Goal: Transaction & Acquisition: Purchase product/service

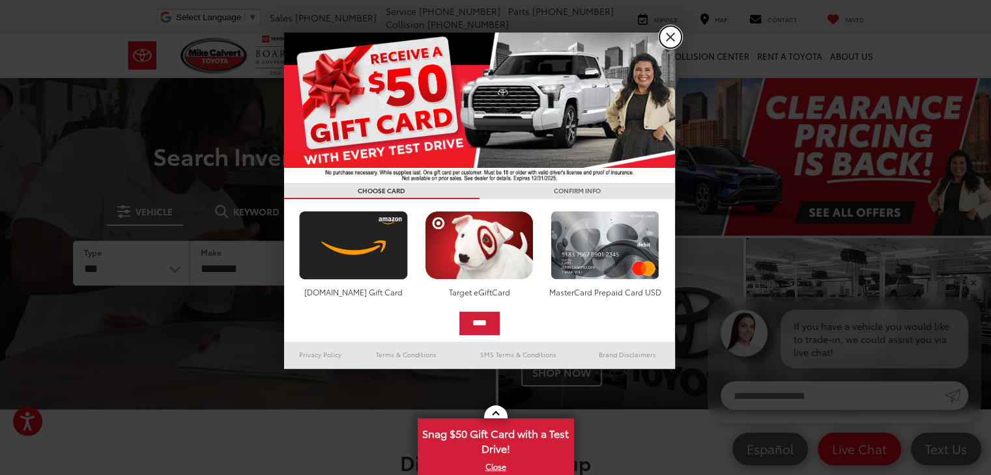
click at [675, 37] on link "X" at bounding box center [670, 37] width 22 height 22
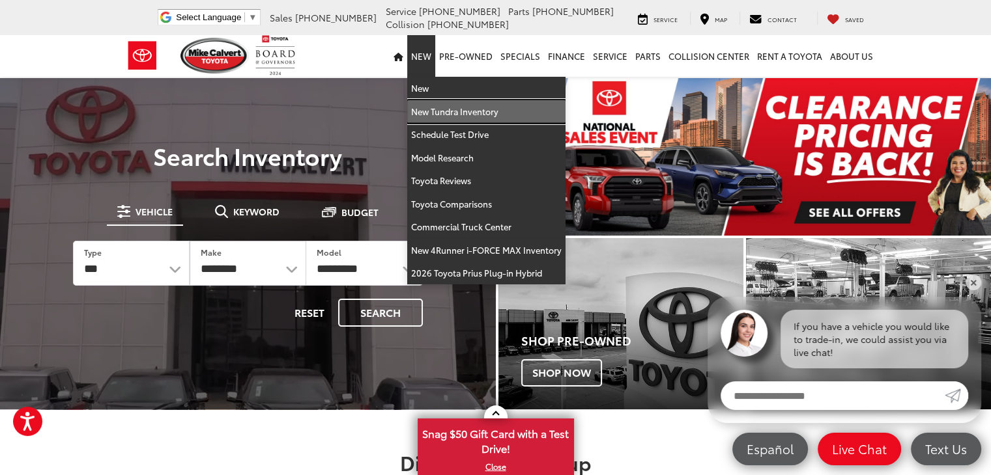
click at [438, 112] on link "New Tundra Inventory" at bounding box center [486, 111] width 158 height 23
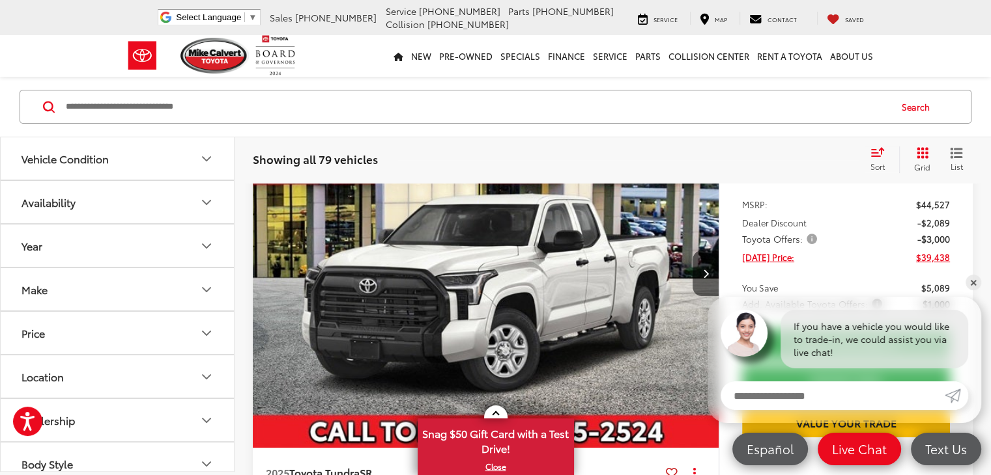
scroll to position [259, 0]
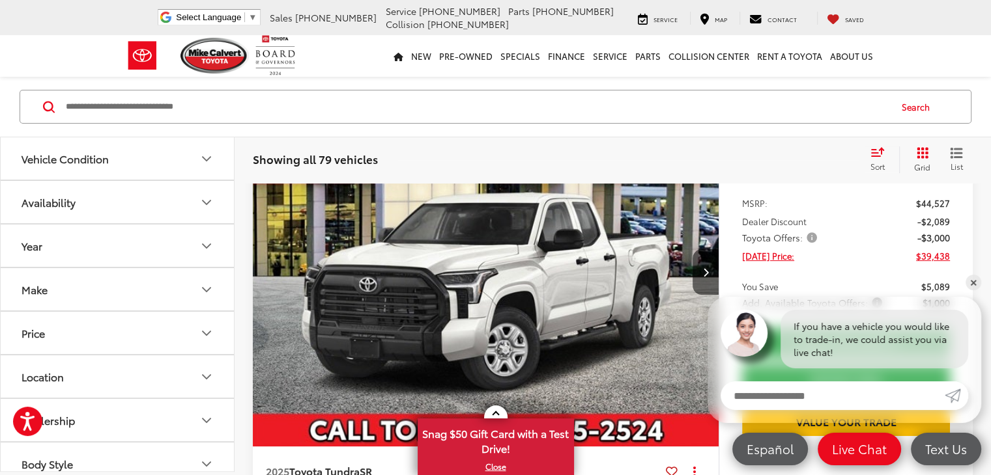
click at [207, 244] on icon "Year" at bounding box center [207, 246] width 16 height 16
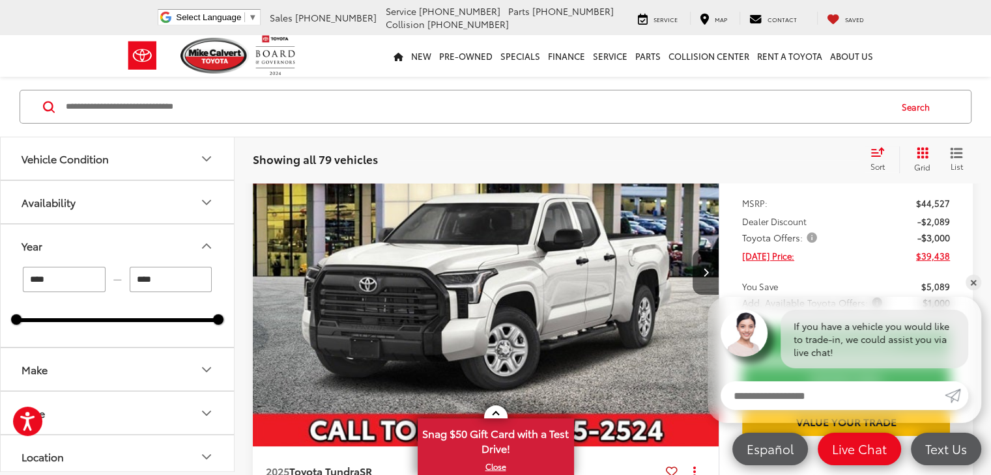
click at [186, 284] on input "****" at bounding box center [171, 279] width 83 height 25
type input "****"
click at [209, 373] on icon "Make" at bounding box center [207, 370] width 16 height 16
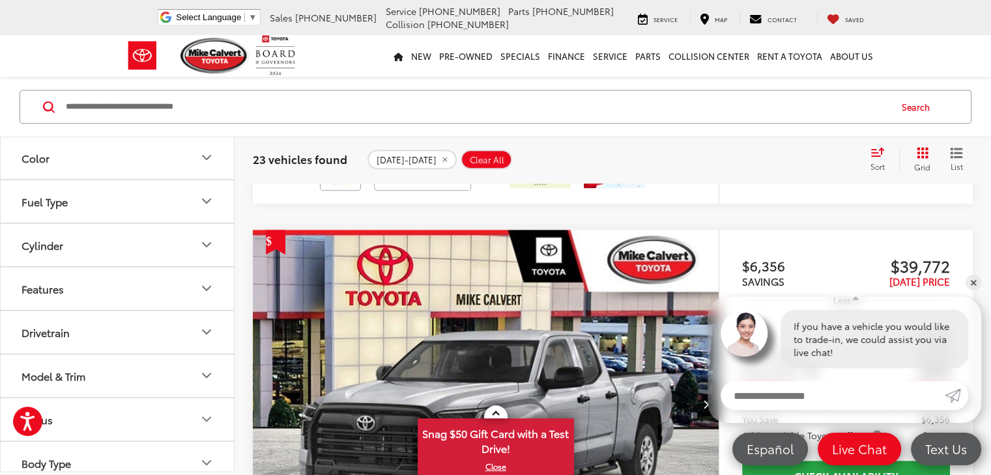
scroll to position [544, 0]
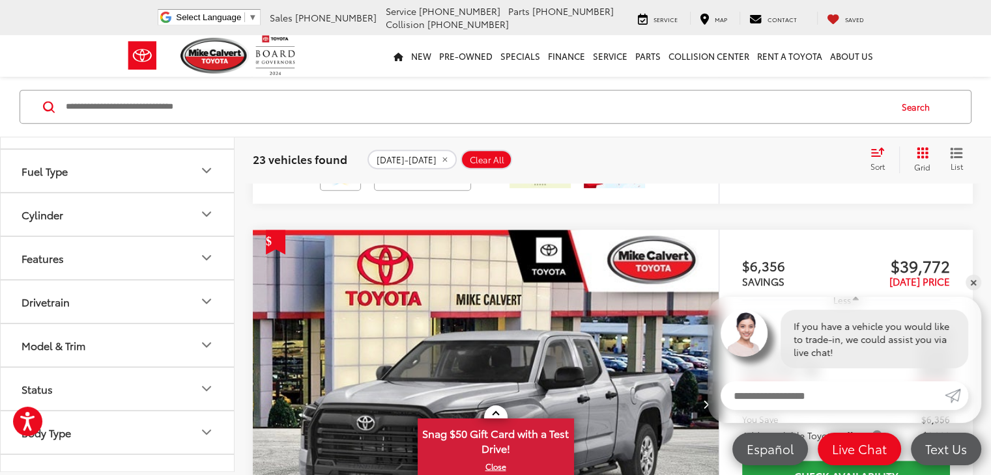
click at [206, 294] on icon "Drivetrain" at bounding box center [207, 302] width 16 height 16
click at [61, 348] on label "4WD (10)" at bounding box center [45, 355] width 59 height 21
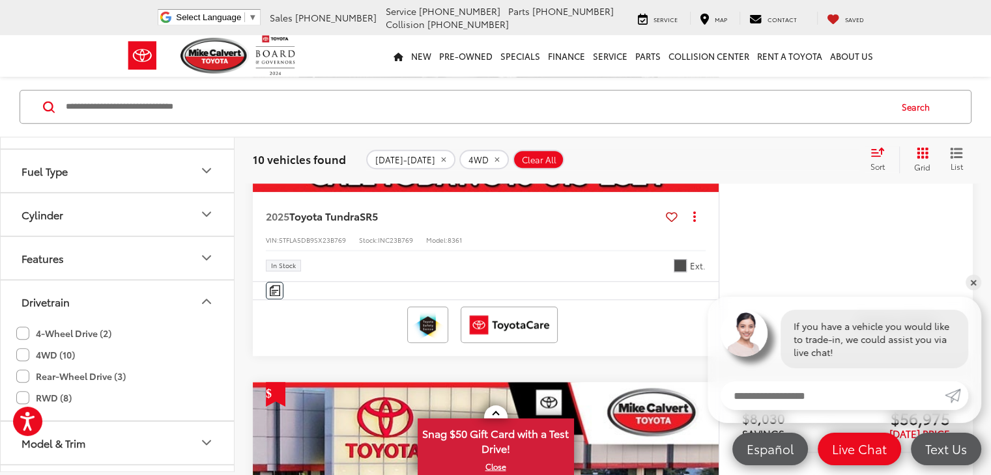
scroll to position [1031, 0]
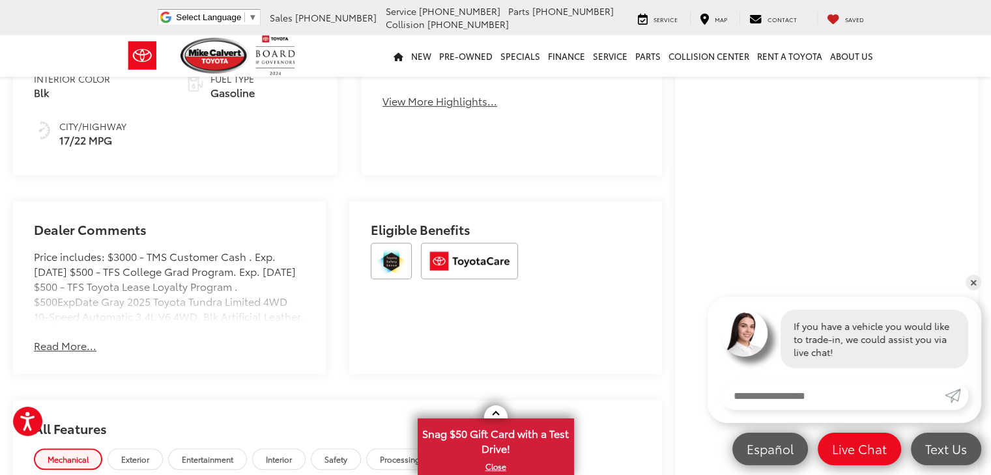
scroll to position [729, 0]
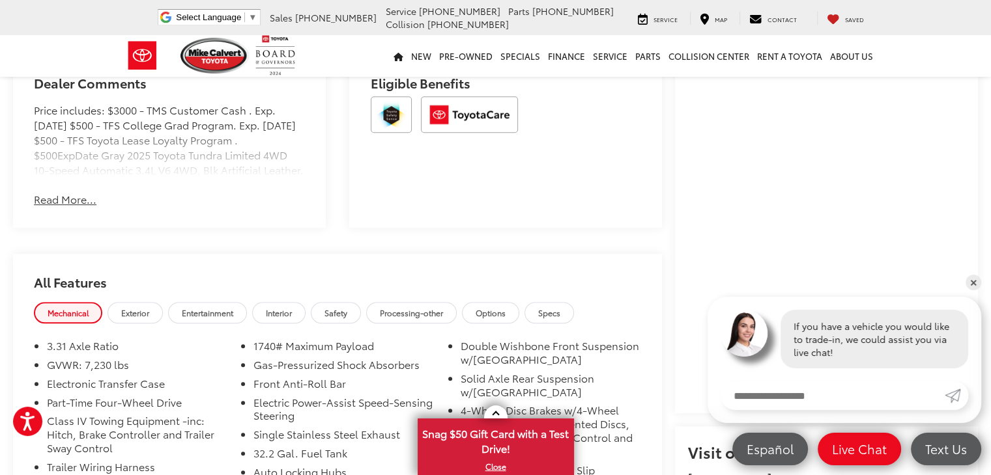
scroll to position [306, 0]
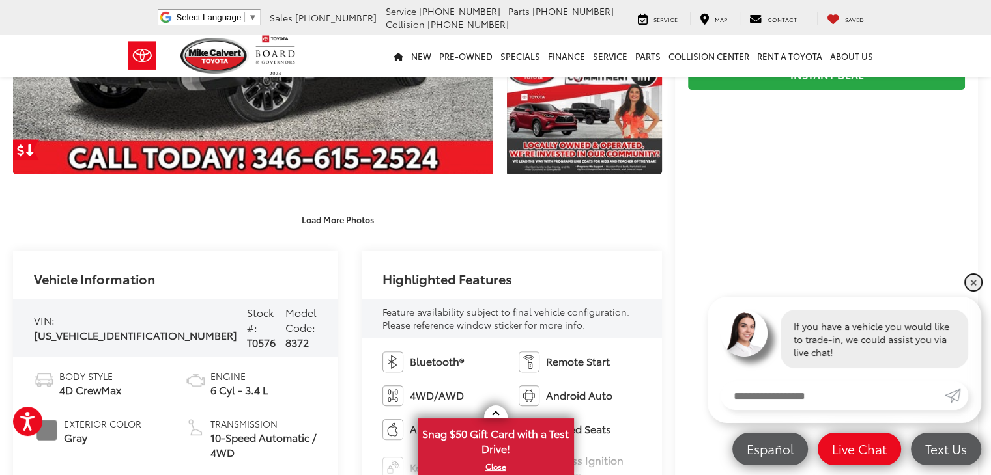
click at [973, 276] on link "✕" at bounding box center [973, 283] width 16 height 16
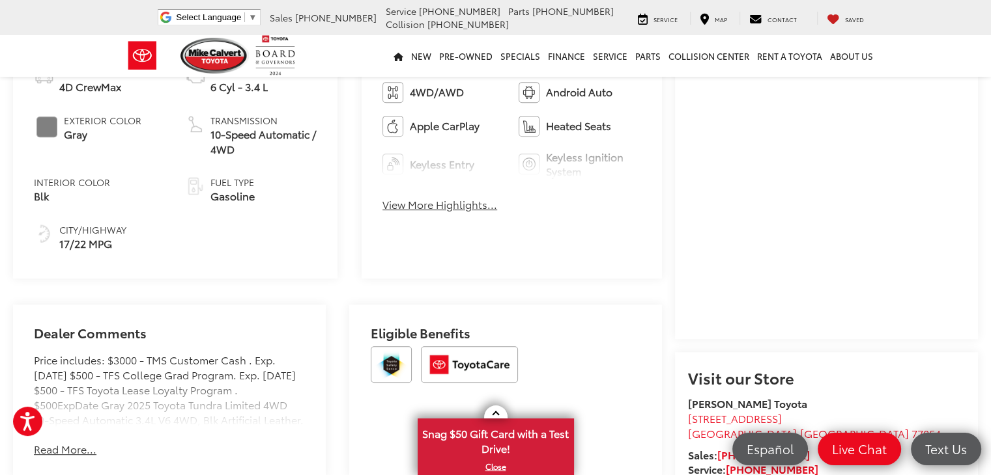
scroll to position [619, 0]
